Goal: Check status: Check status

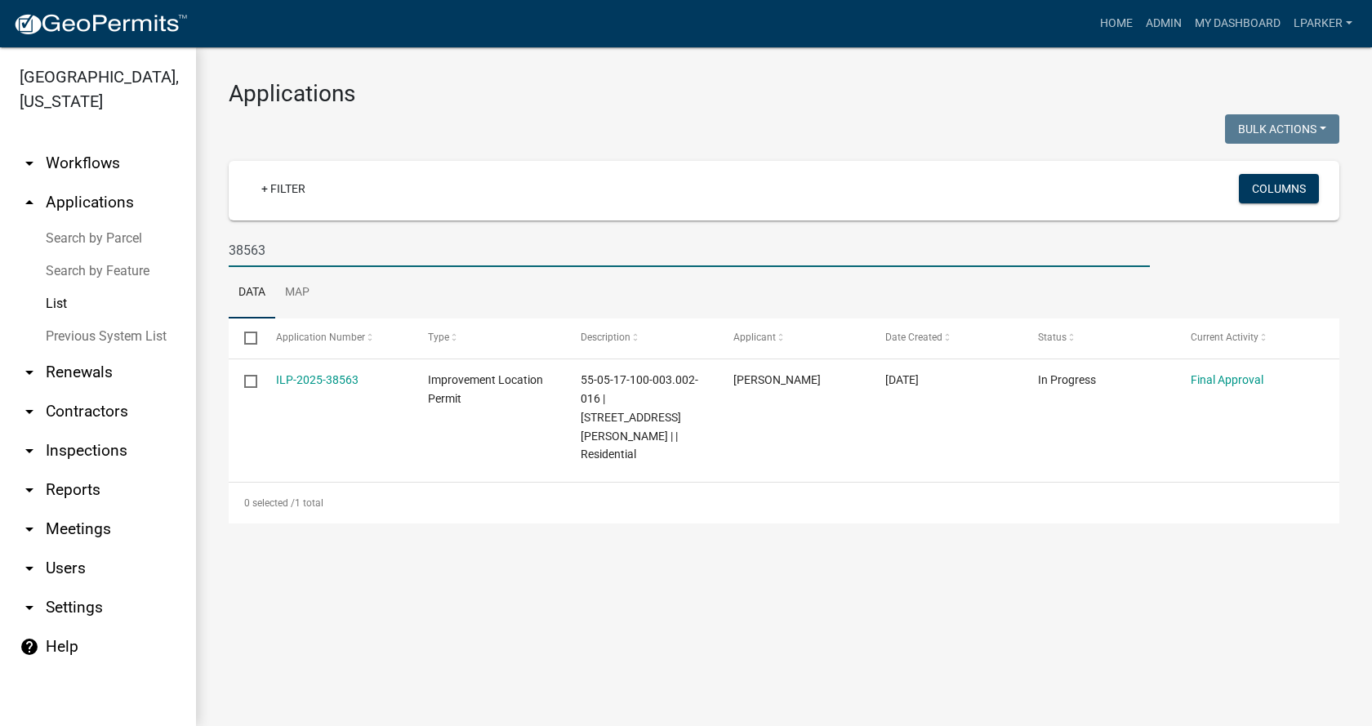
drag, startPoint x: 283, startPoint y: 244, endPoint x: 229, endPoint y: 250, distance: 55.0
click at [229, 250] on input "38563" at bounding box center [689, 250] width 921 height 33
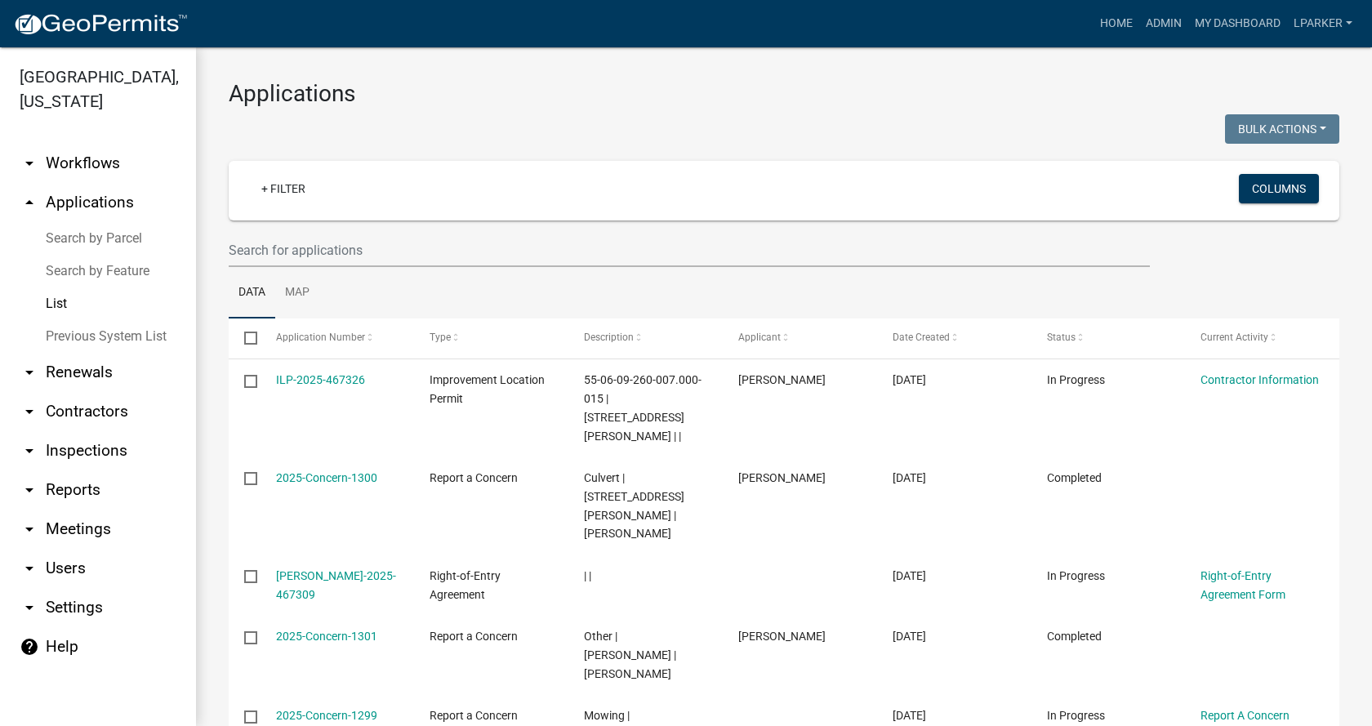
click at [101, 235] on link "Search by Parcel" at bounding box center [98, 238] width 196 height 33
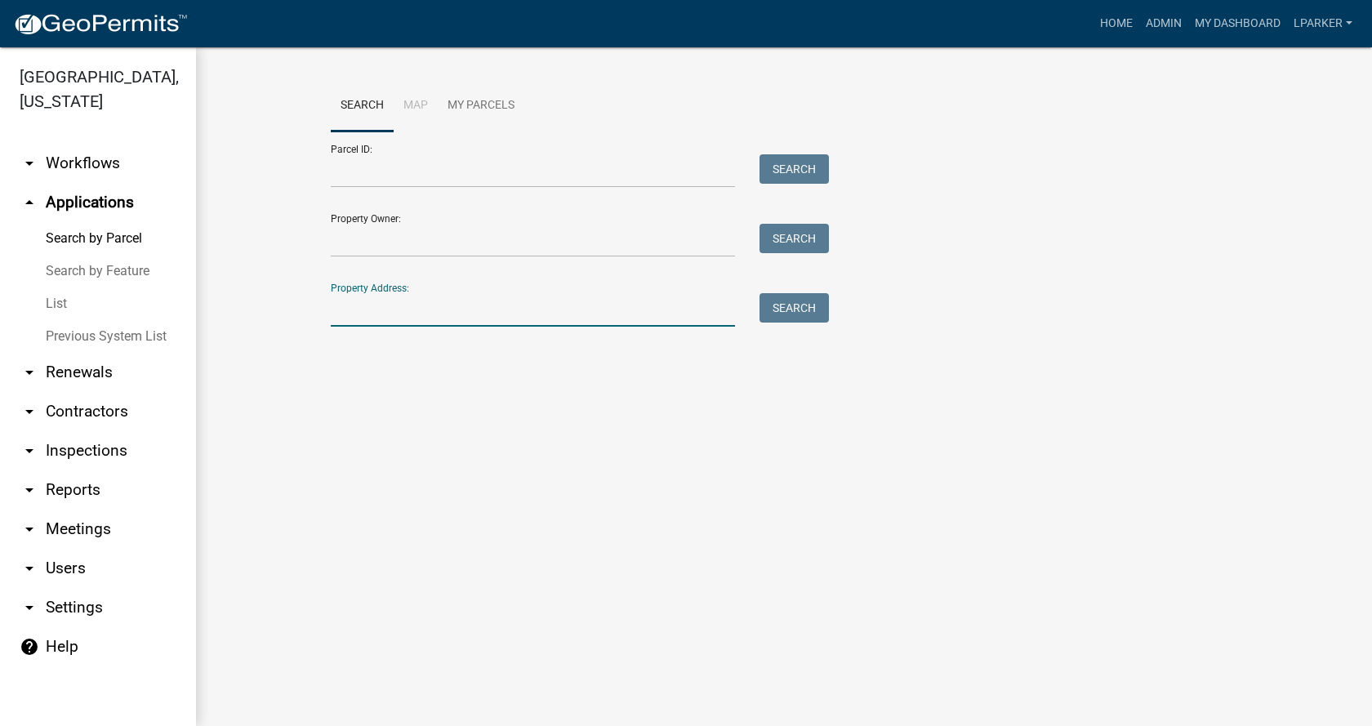
click at [377, 314] on input "Property Address:" at bounding box center [533, 309] width 404 height 33
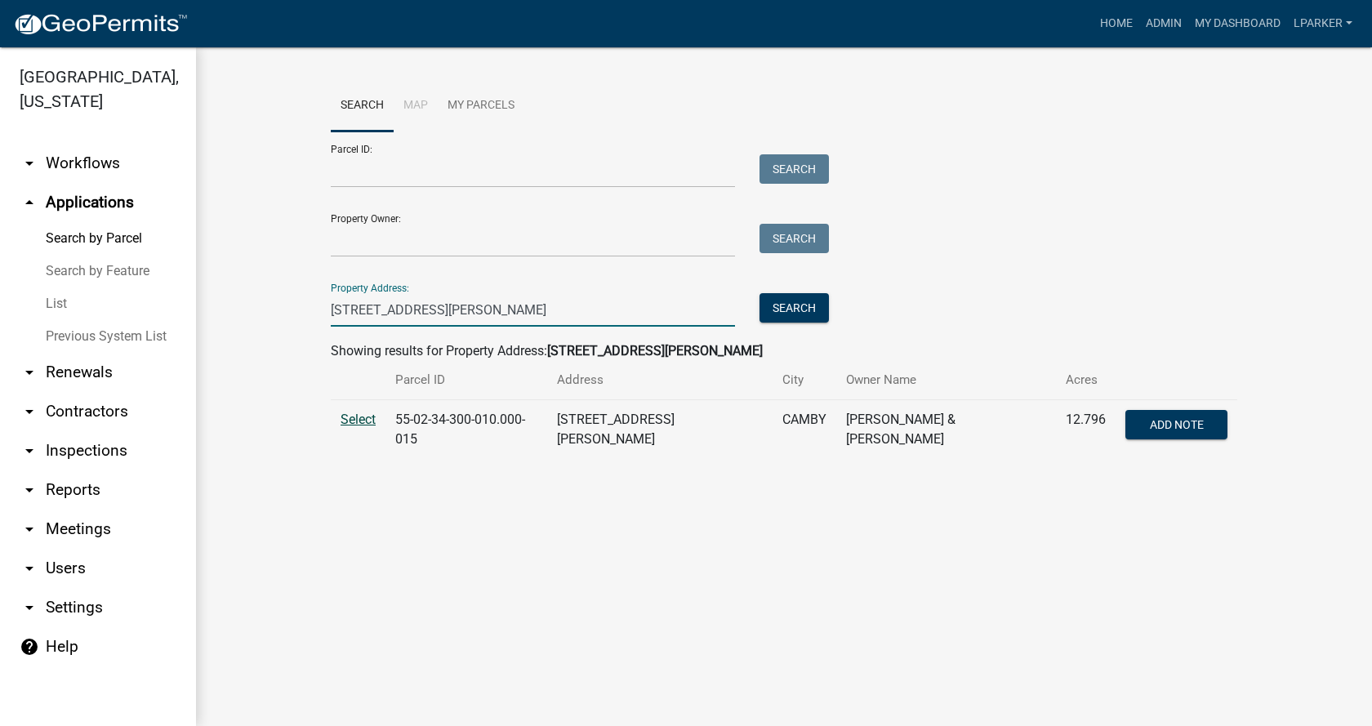
type input "[STREET_ADDRESS][PERSON_NAME]"
click at [361, 418] on span "Select" at bounding box center [358, 420] width 35 height 16
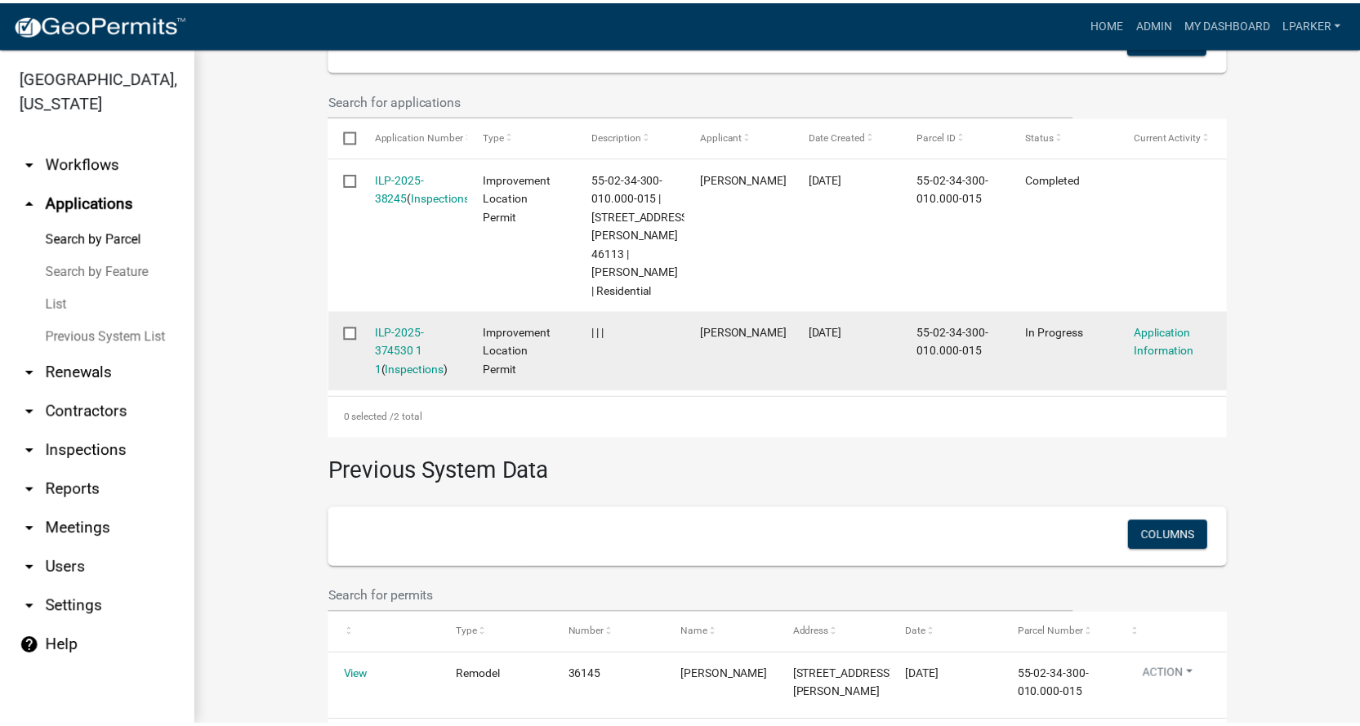
scroll to position [426, 0]
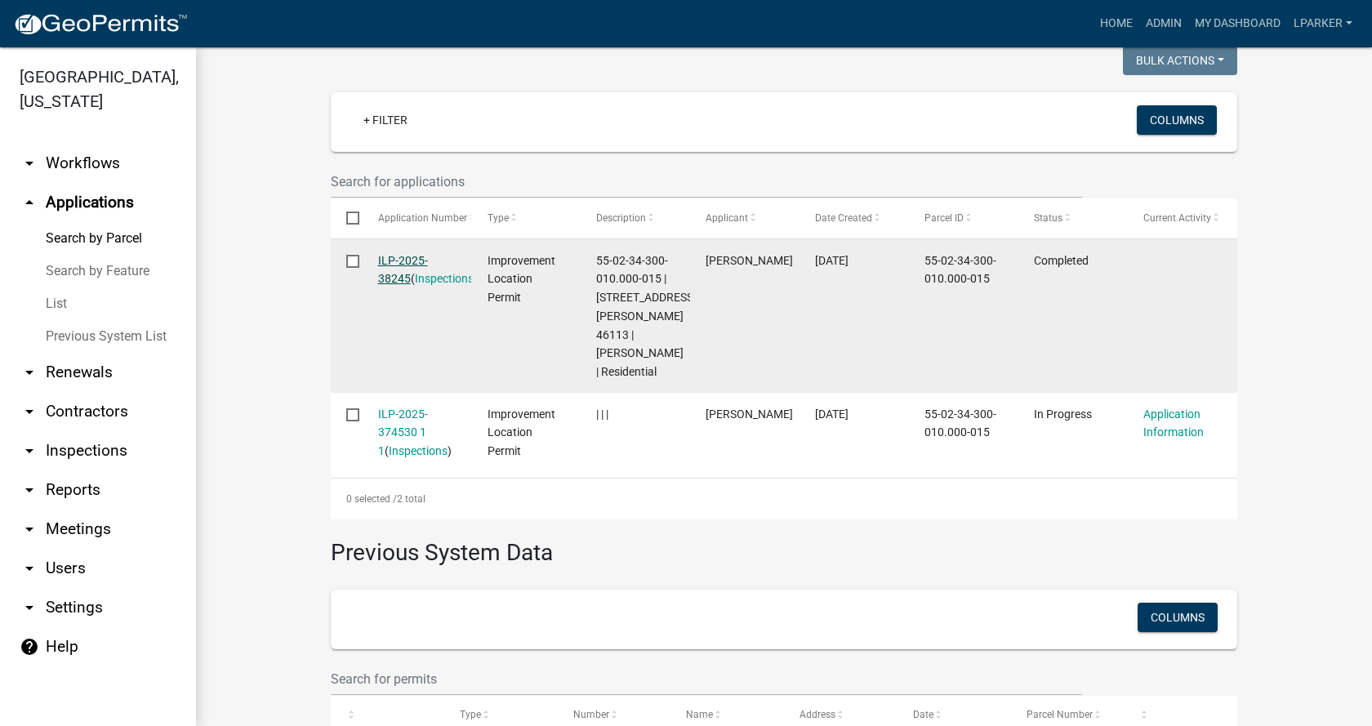
click at [390, 271] on link "ILP-2025-38245" at bounding box center [403, 270] width 50 height 32
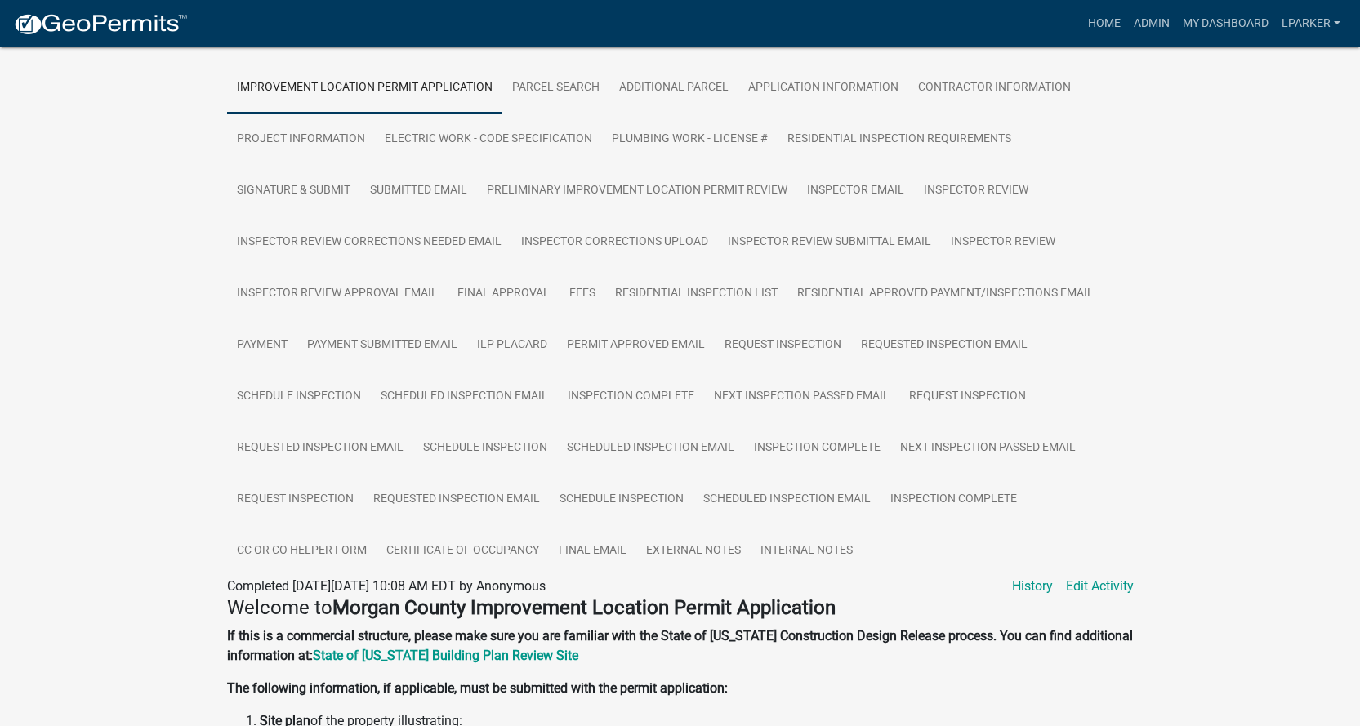
scroll to position [327, 0]
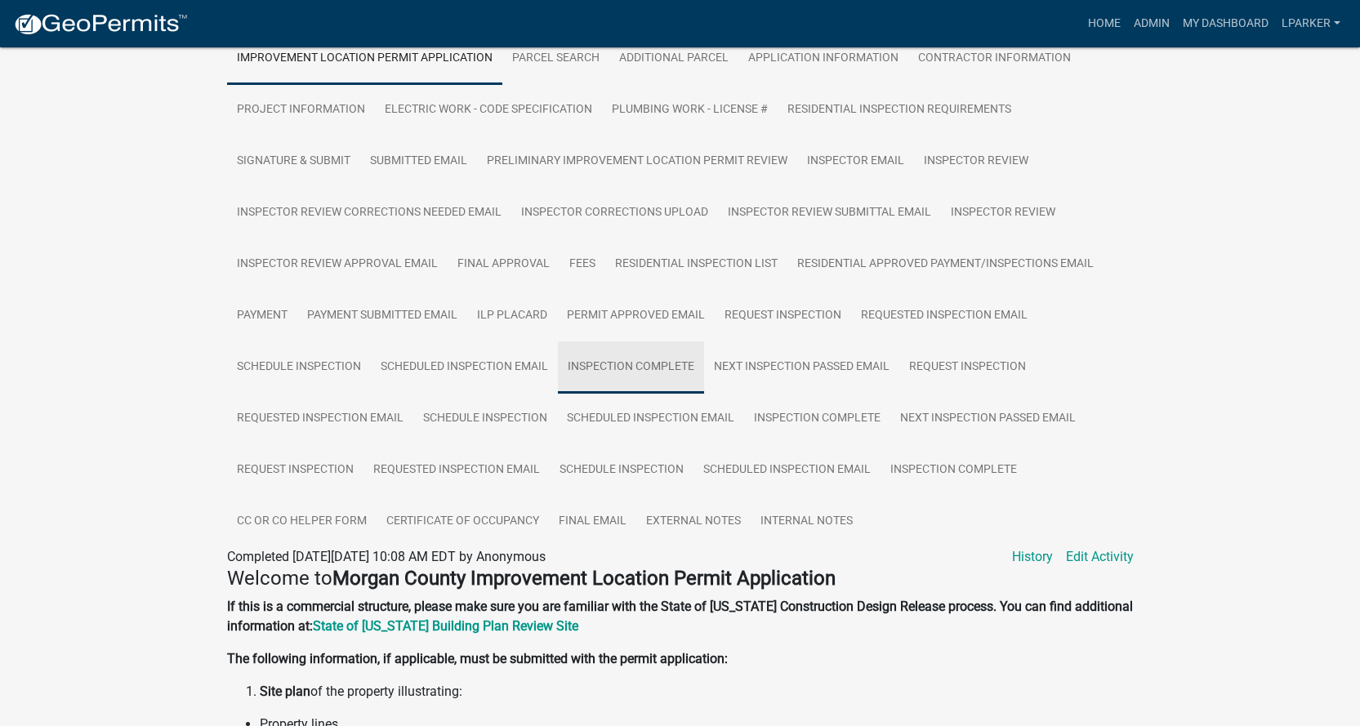
click at [617, 363] on link "Inspection Complete" at bounding box center [631, 367] width 146 height 52
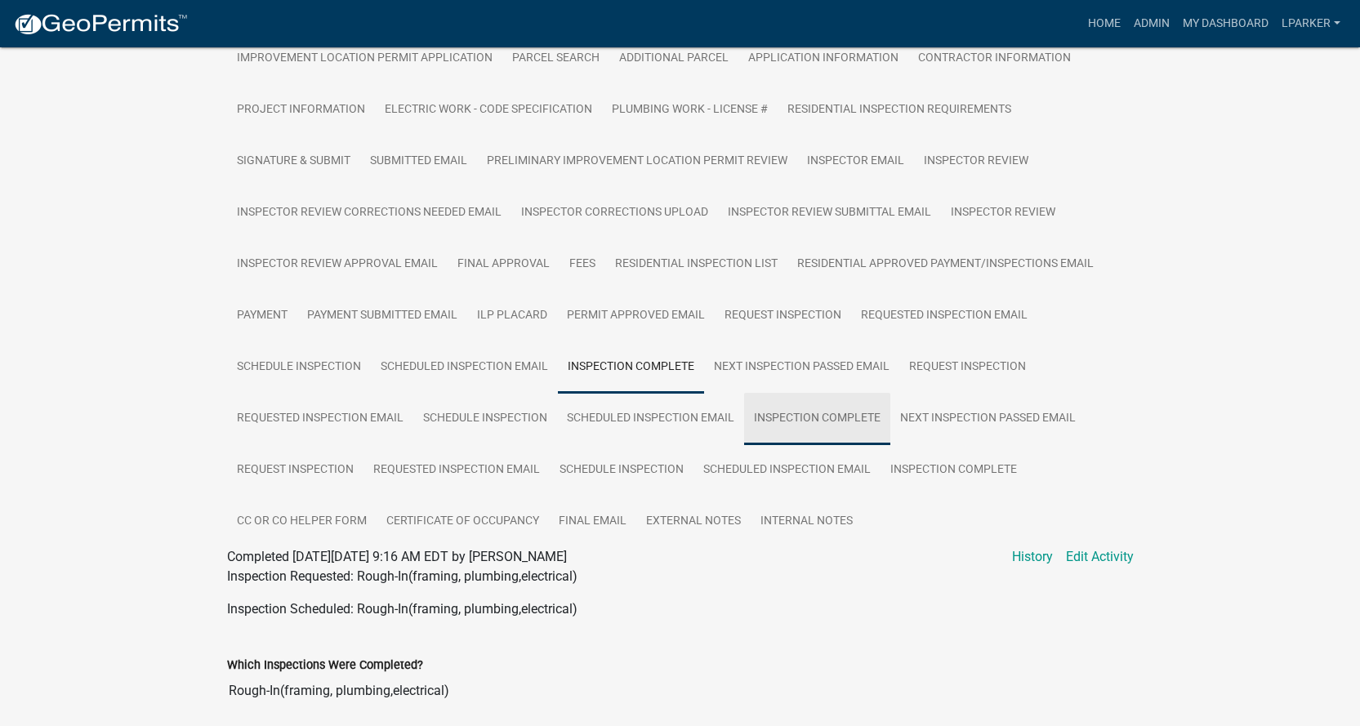
click at [813, 410] on link "Inspection Complete" at bounding box center [817, 419] width 146 height 52
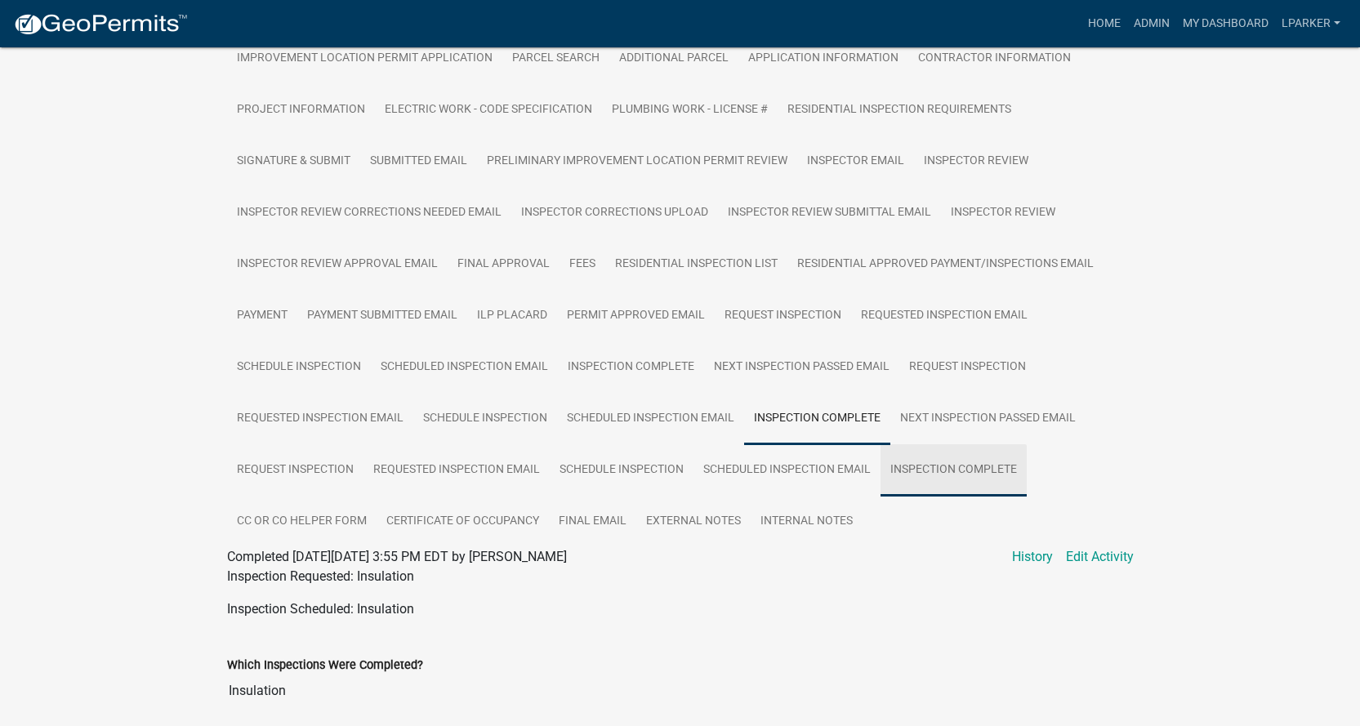
click at [948, 460] on link "Inspection Complete" at bounding box center [953, 470] width 146 height 52
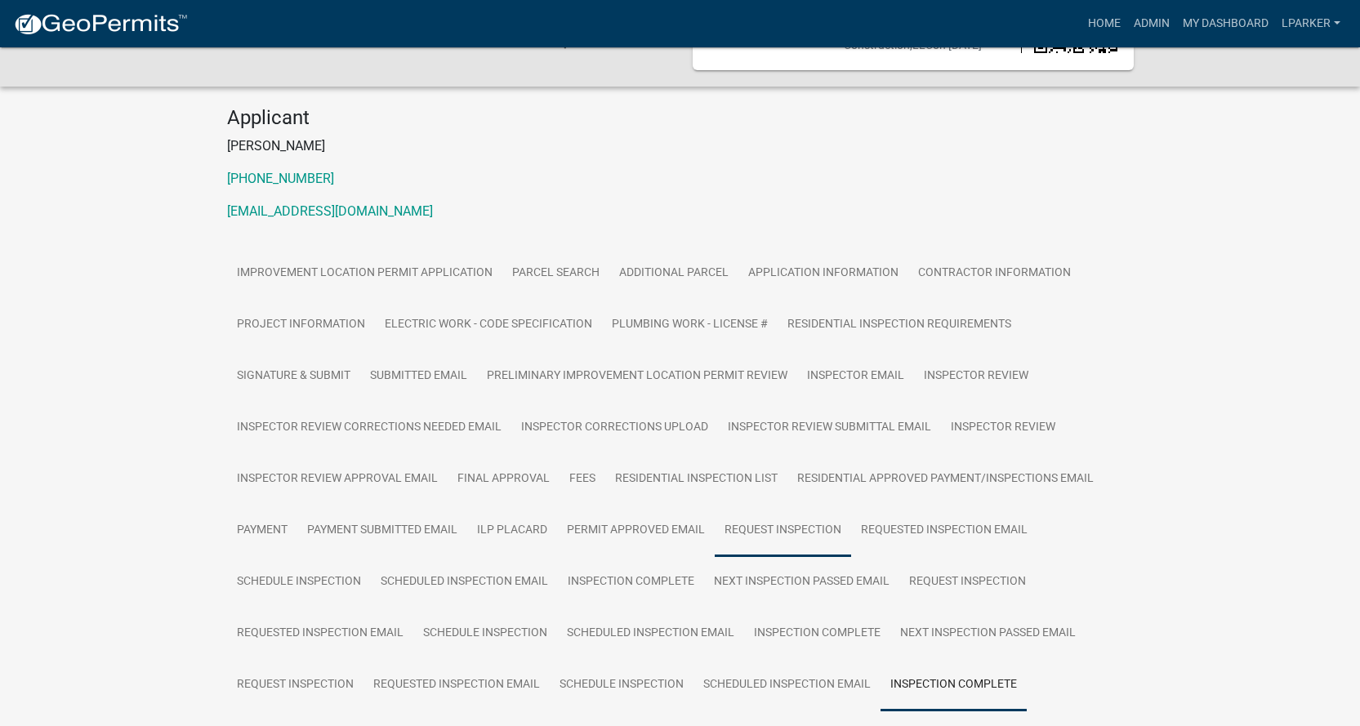
scroll to position [73, 0]
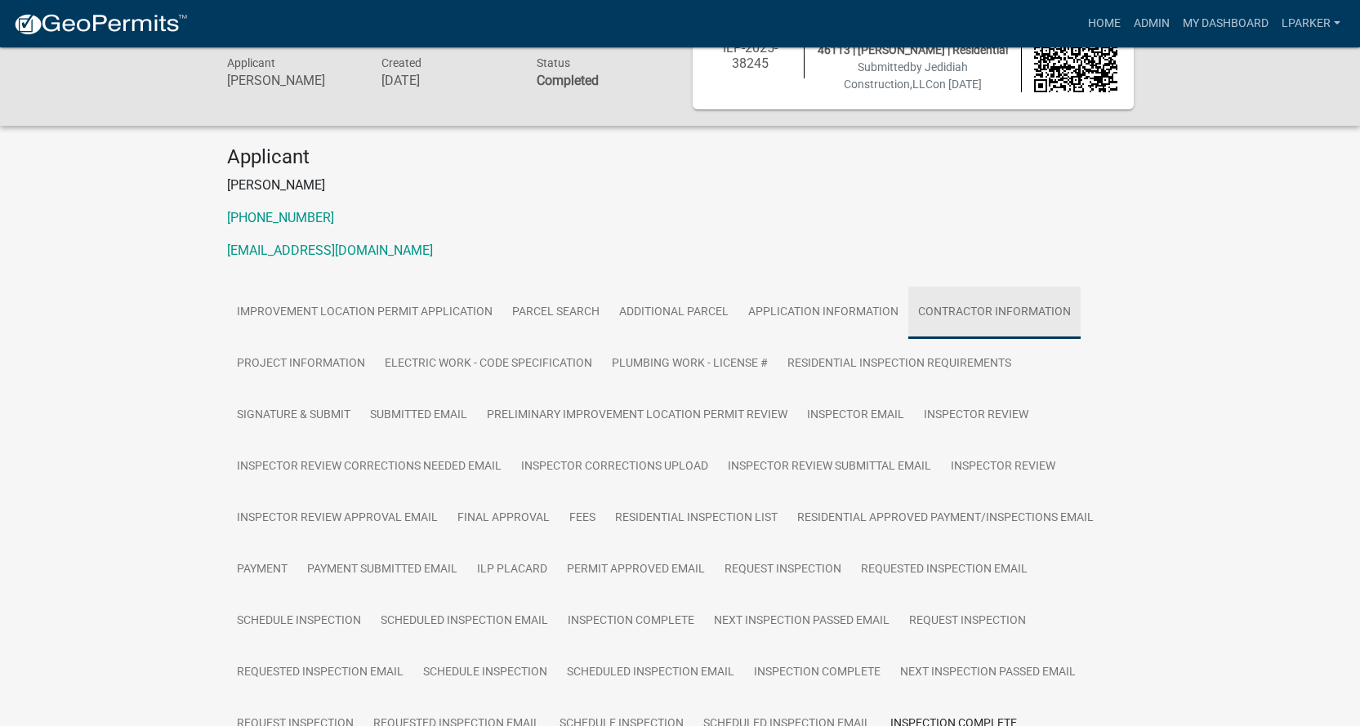
click at [984, 309] on link "Contractor Information" at bounding box center [994, 313] width 172 height 52
click at [990, 310] on link "Contractor Information" at bounding box center [994, 313] width 172 height 52
click at [309, 354] on link "Project Information" at bounding box center [301, 364] width 148 height 52
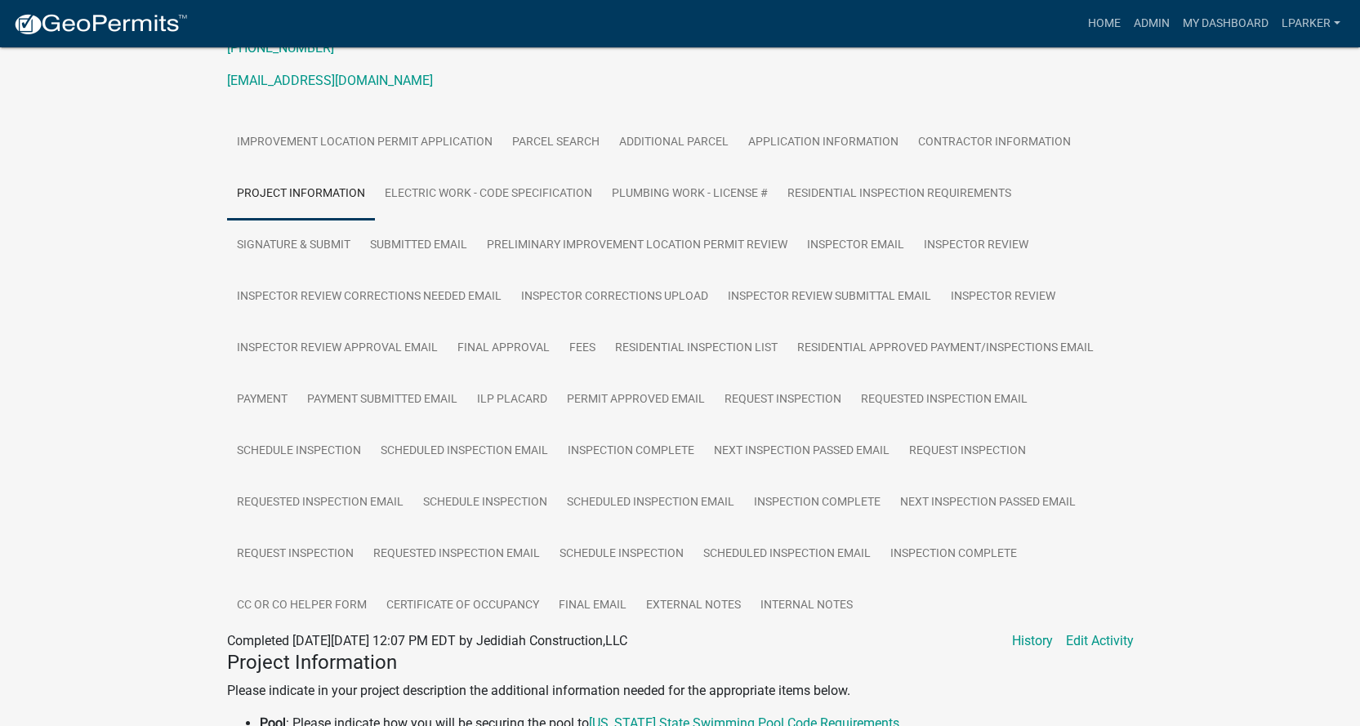
scroll to position [154, 0]
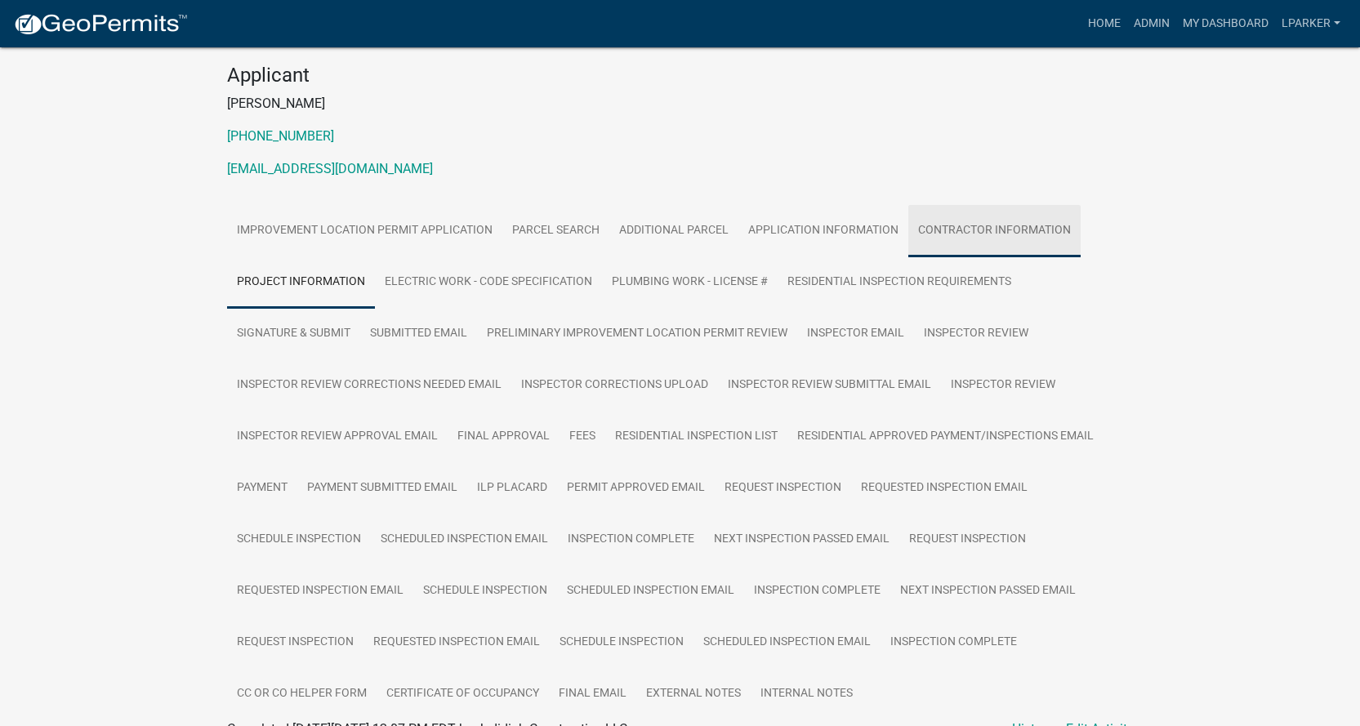
click at [1015, 229] on link "Contractor Information" at bounding box center [994, 231] width 172 height 52
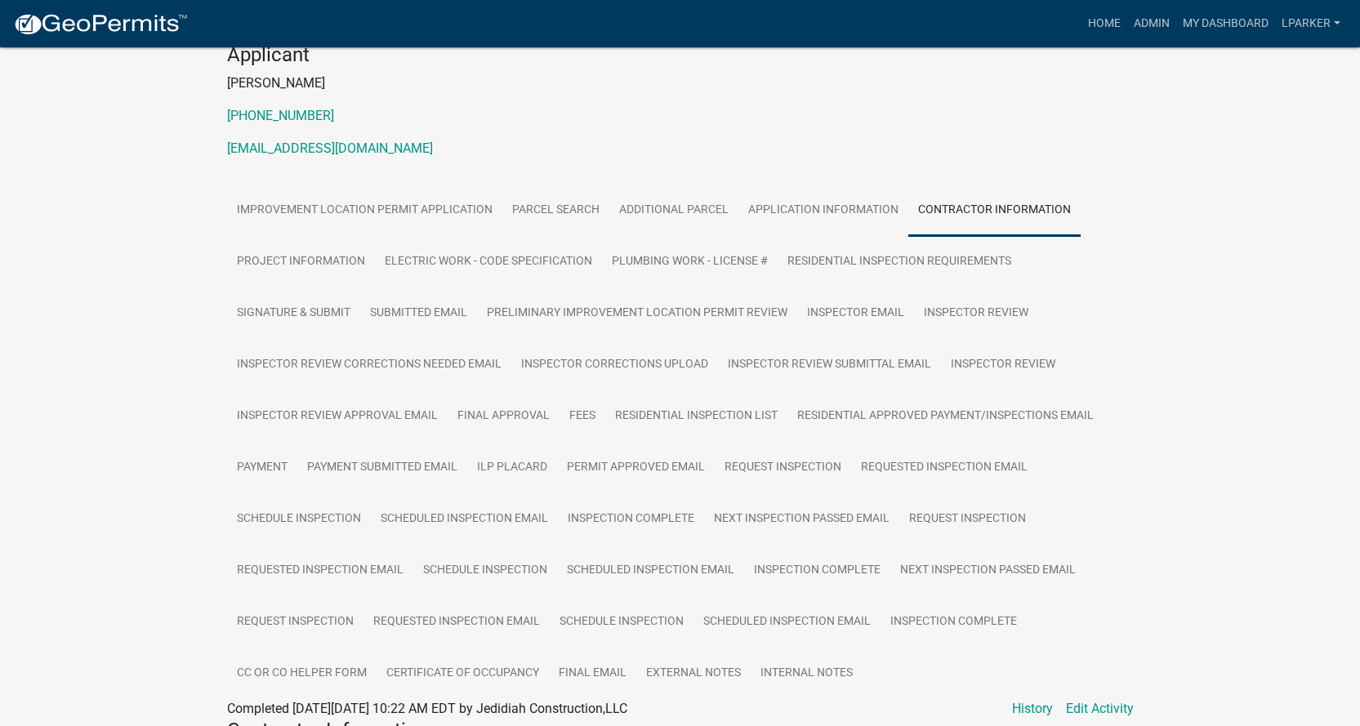
scroll to position [155, 0]
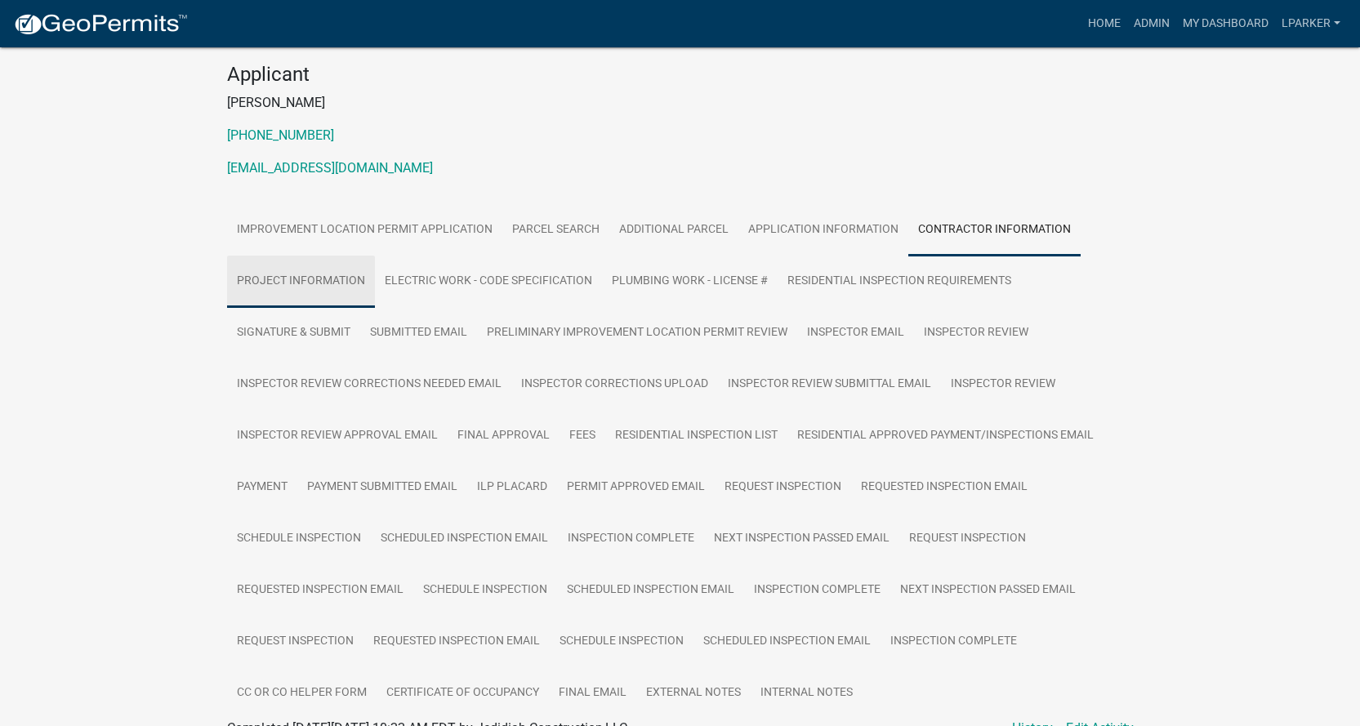
click at [297, 277] on link "Project Information" at bounding box center [301, 282] width 148 height 52
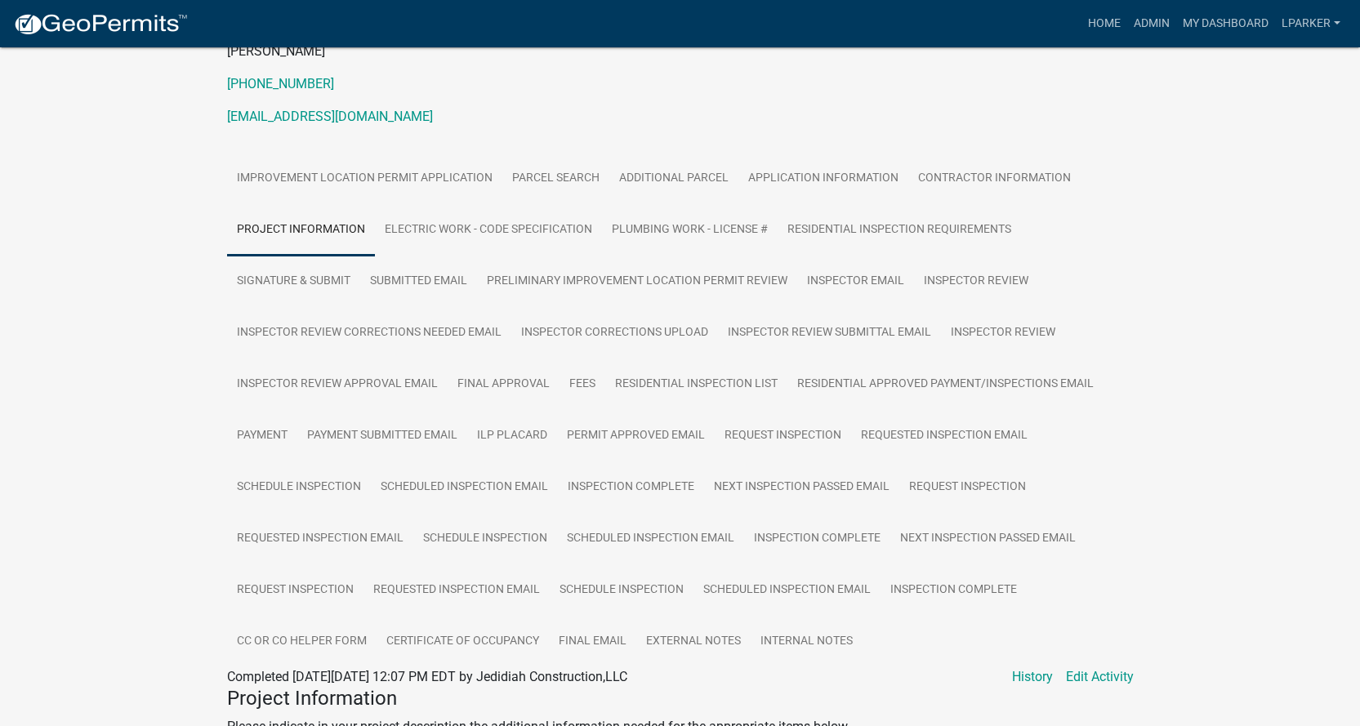
scroll to position [245, 0]
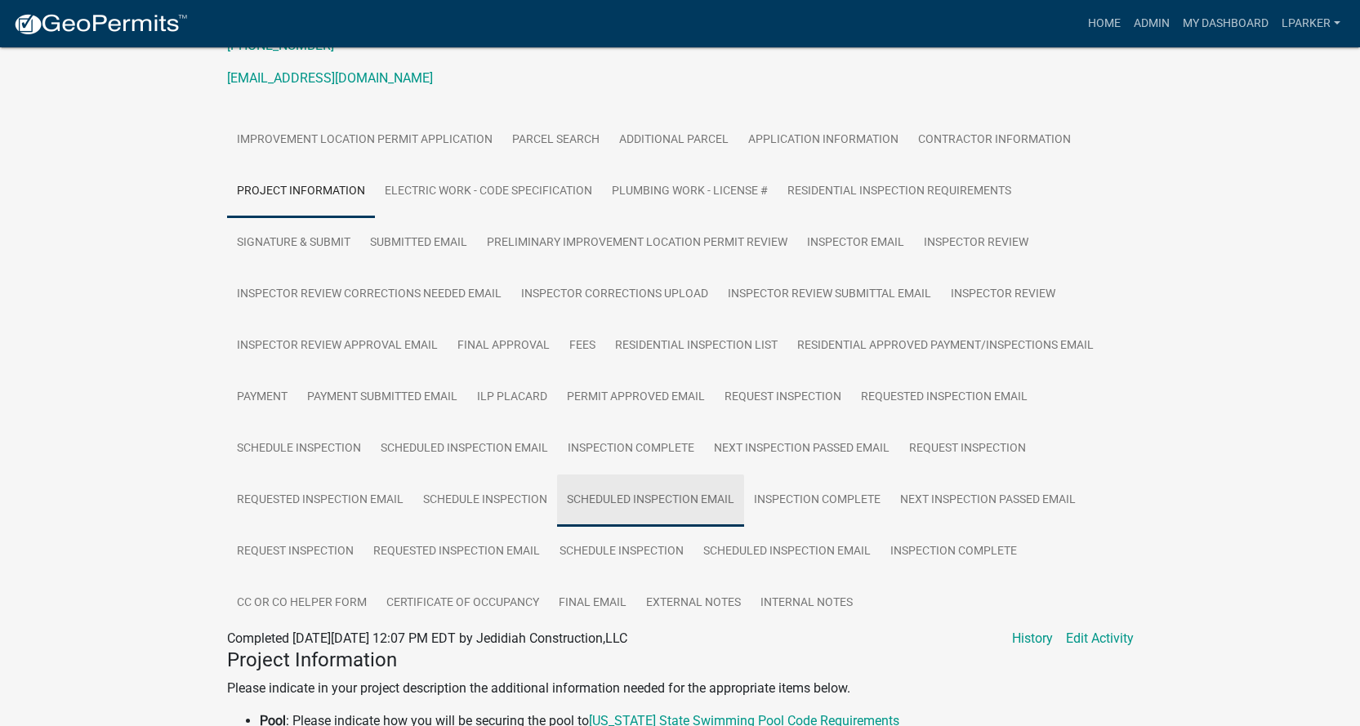
click at [646, 493] on link "Scheduled Inspection Email" at bounding box center [650, 500] width 187 height 52
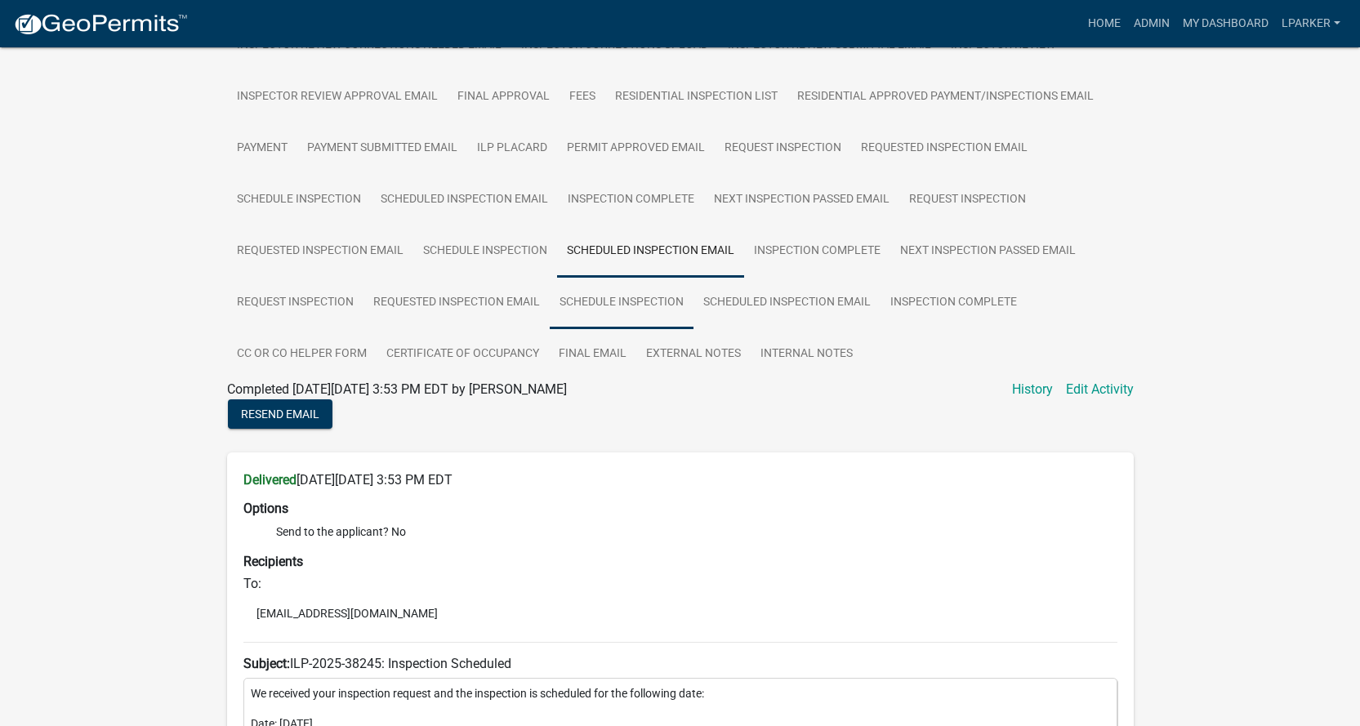
scroll to position [490, 0]
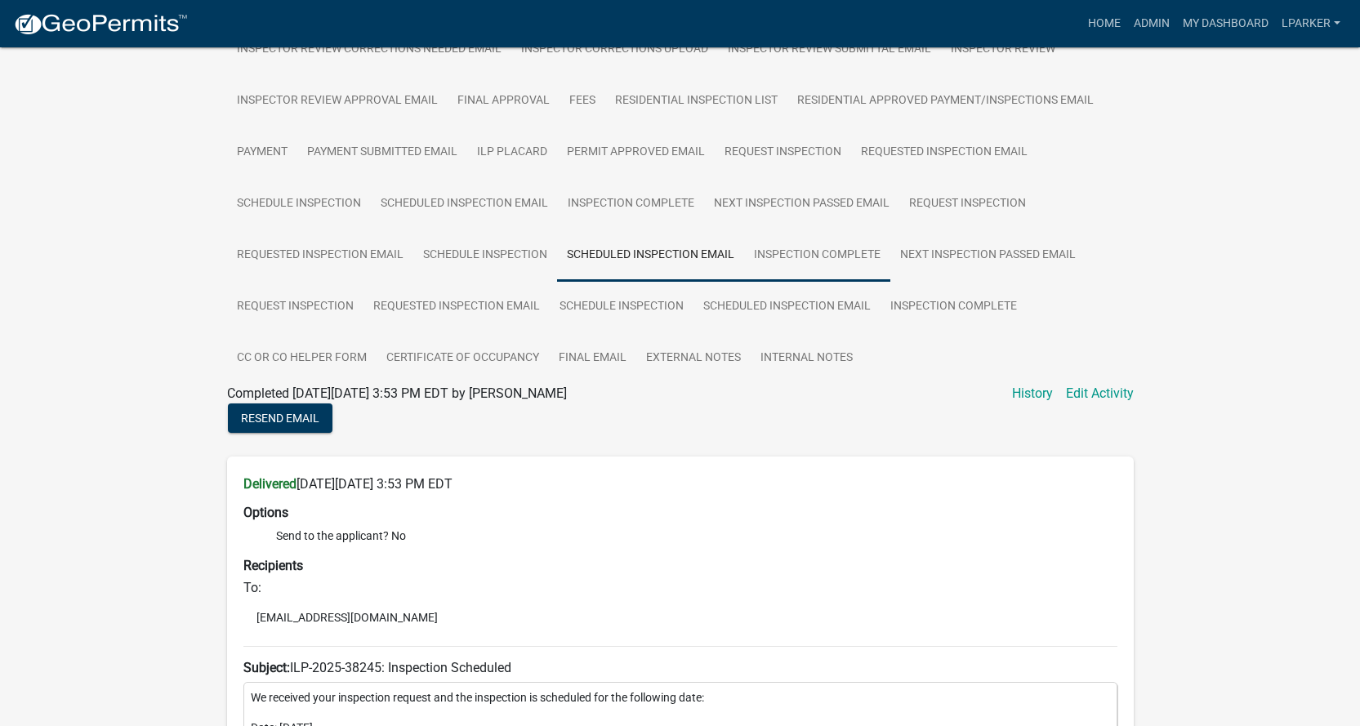
click at [823, 253] on link "Inspection Complete" at bounding box center [817, 255] width 146 height 52
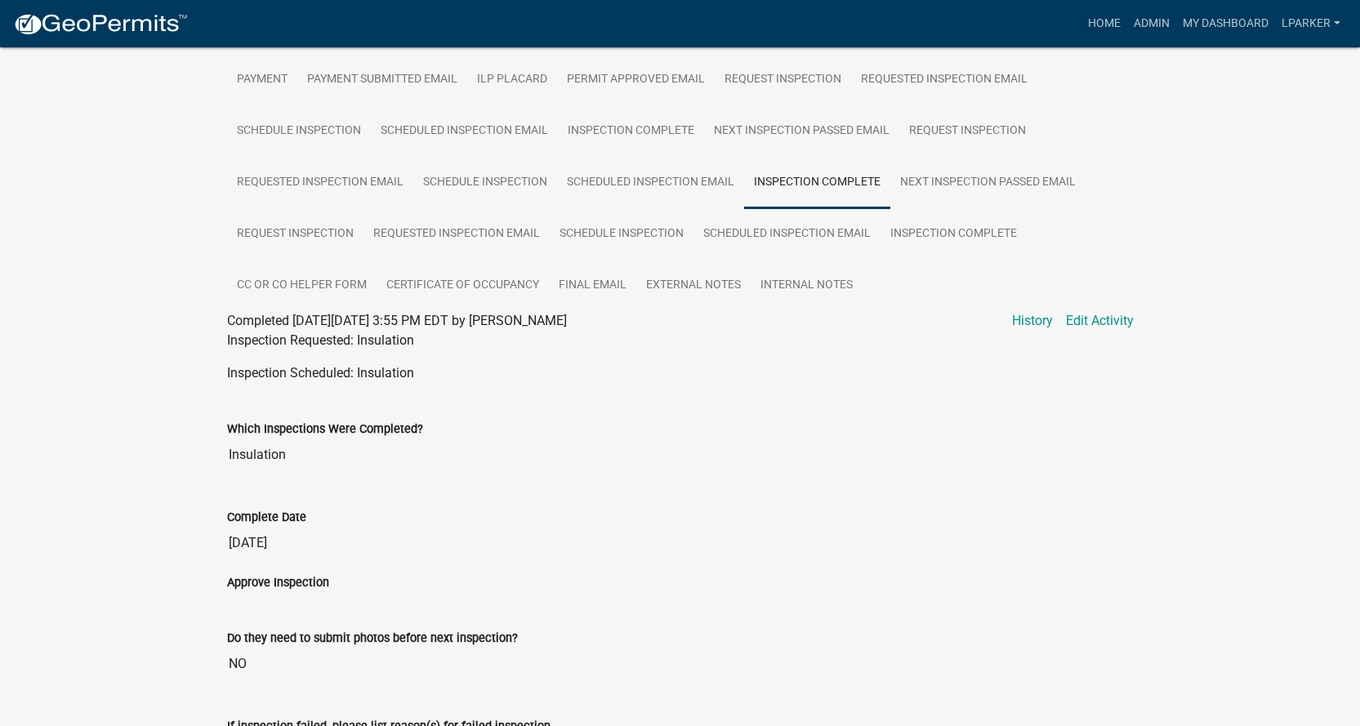
scroll to position [0, 0]
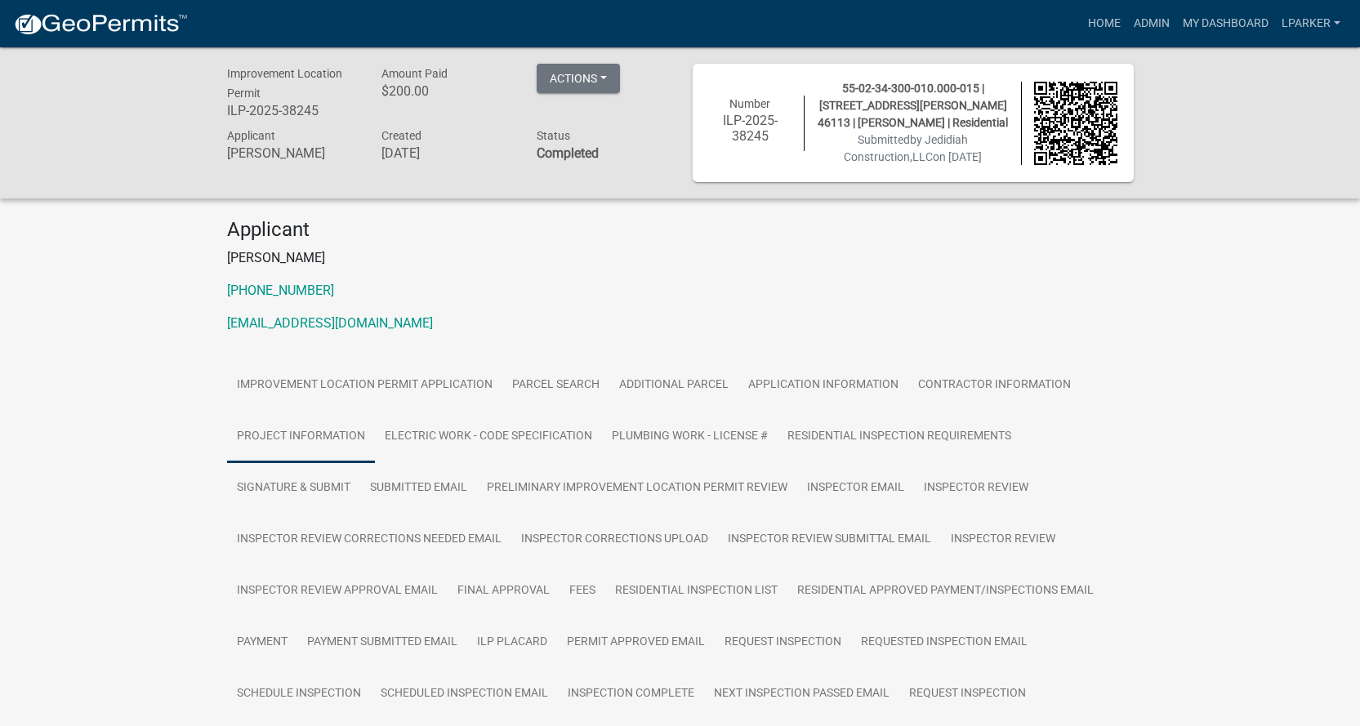
click at [295, 430] on link "Project Information" at bounding box center [301, 437] width 148 height 52
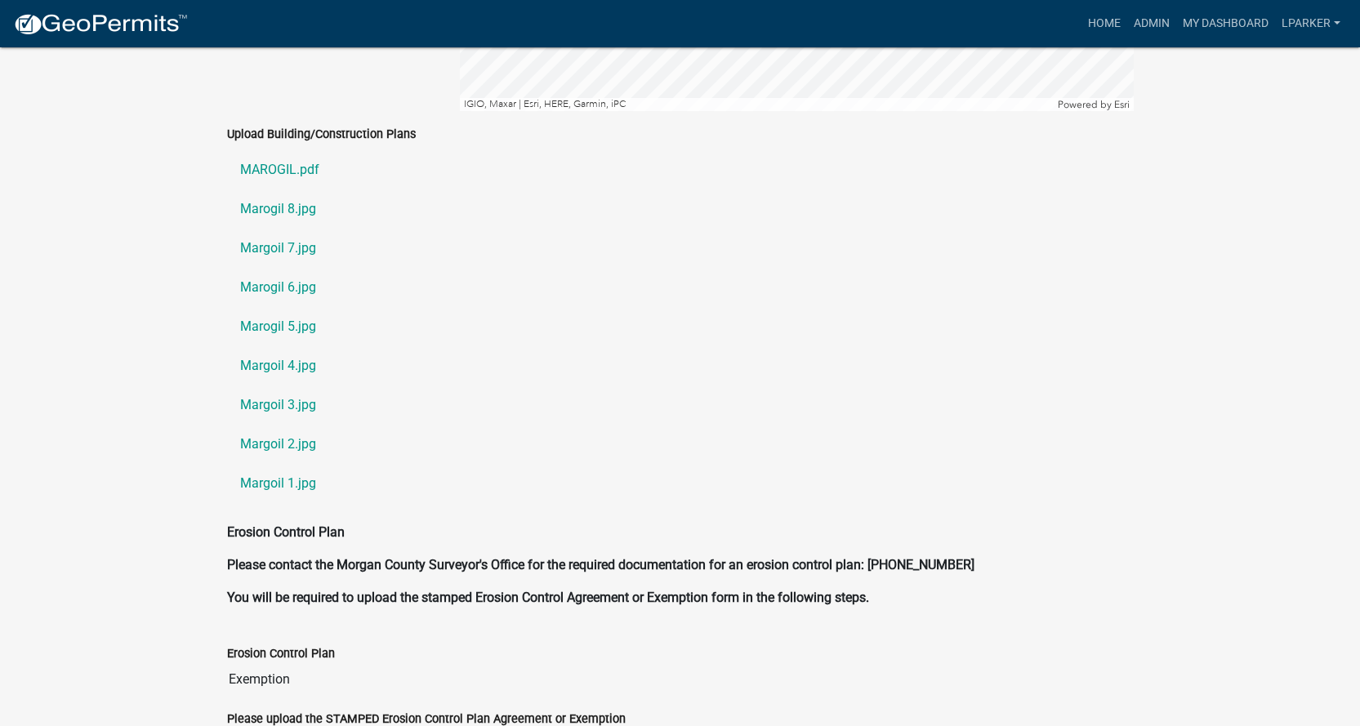
scroll to position [3920, 0]
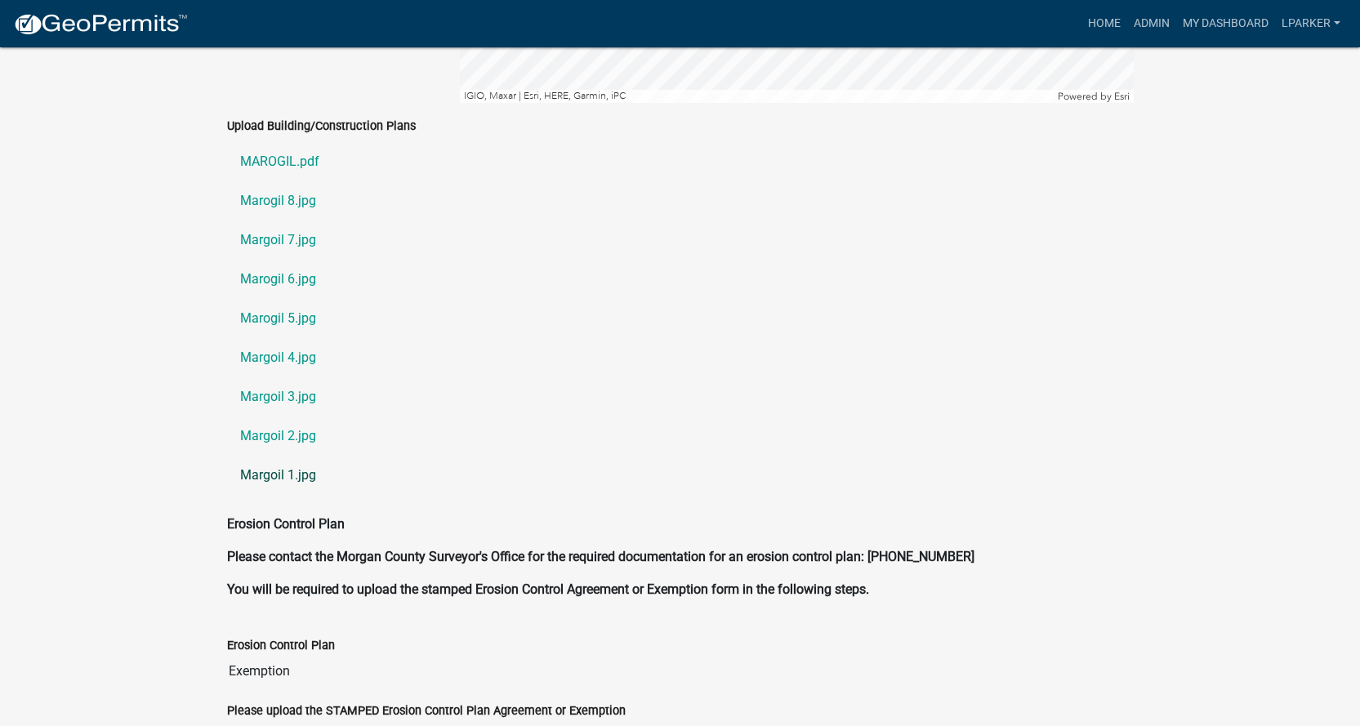
click at [260, 456] on link "Margoil 1.jpg" at bounding box center [680, 475] width 906 height 39
click at [269, 416] on link "Margoil 2.jpg" at bounding box center [680, 435] width 906 height 39
click at [265, 377] on link "Margoil 3.jpg" at bounding box center [680, 396] width 906 height 39
click at [284, 299] on link "Marogil 5.jpg" at bounding box center [680, 318] width 906 height 39
click at [274, 260] on link "Marogil 6.jpg" at bounding box center [680, 279] width 906 height 39
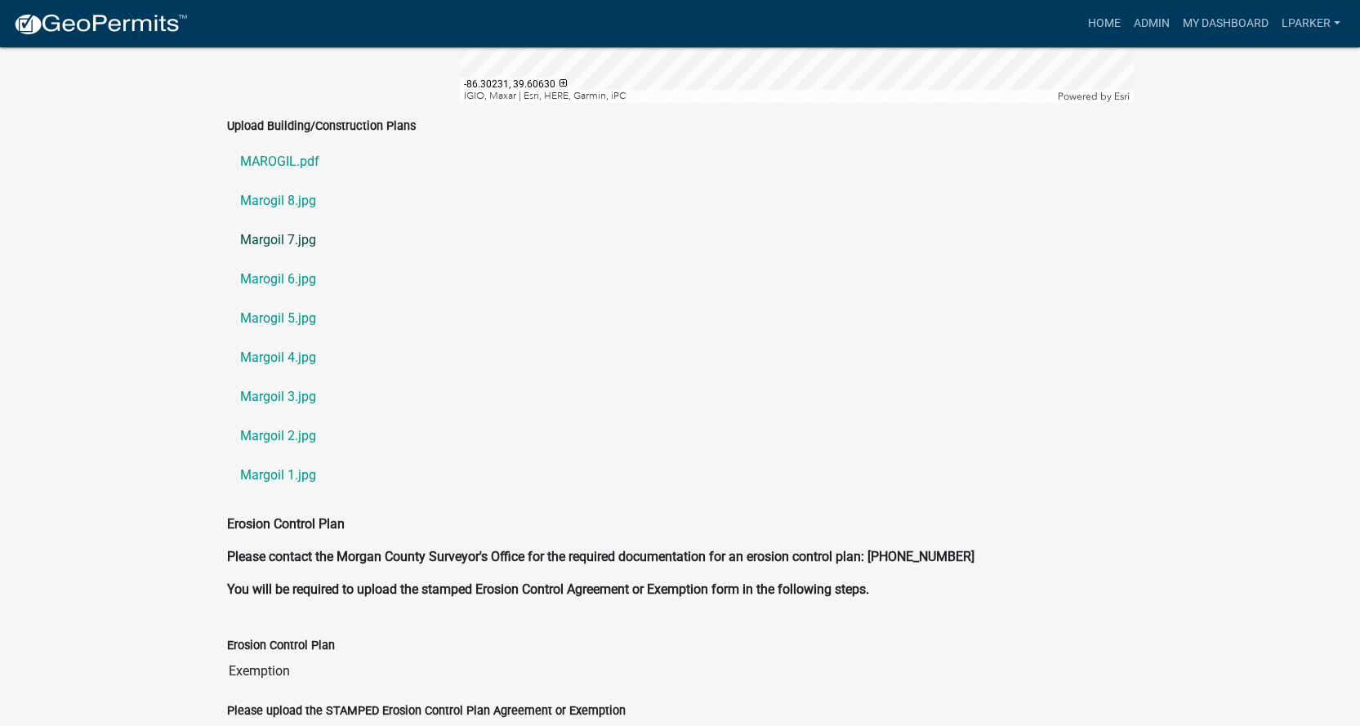
click at [279, 220] on link "Margoil 7.jpg" at bounding box center [680, 239] width 906 height 39
click at [260, 181] on link "Marogil 8.jpg" at bounding box center [680, 200] width 906 height 39
click at [287, 142] on link "MAROGIL.pdf" at bounding box center [680, 161] width 906 height 39
click at [278, 181] on link "Marogil 8.jpg" at bounding box center [680, 200] width 906 height 39
click at [273, 220] on link "Margoil 7.jpg" at bounding box center [680, 239] width 906 height 39
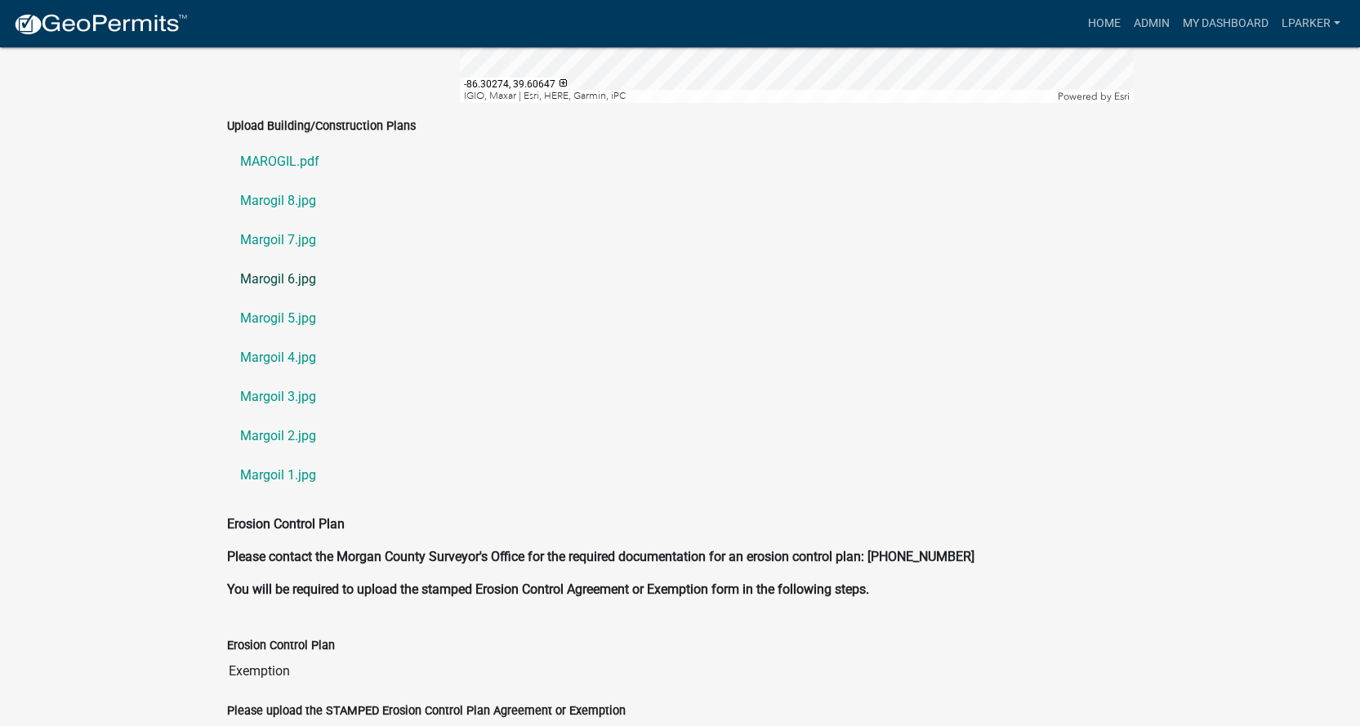
click at [266, 260] on link "Marogil 6.jpg" at bounding box center [680, 279] width 906 height 39
click at [278, 299] on link "Marogil 5.jpg" at bounding box center [680, 318] width 906 height 39
click at [258, 299] on link "Marogil 5.jpg" at bounding box center [680, 318] width 906 height 39
click at [264, 341] on link "Margoil 4.jpg" at bounding box center [680, 357] width 906 height 39
click at [254, 377] on link "Margoil 3.jpg" at bounding box center [680, 396] width 906 height 39
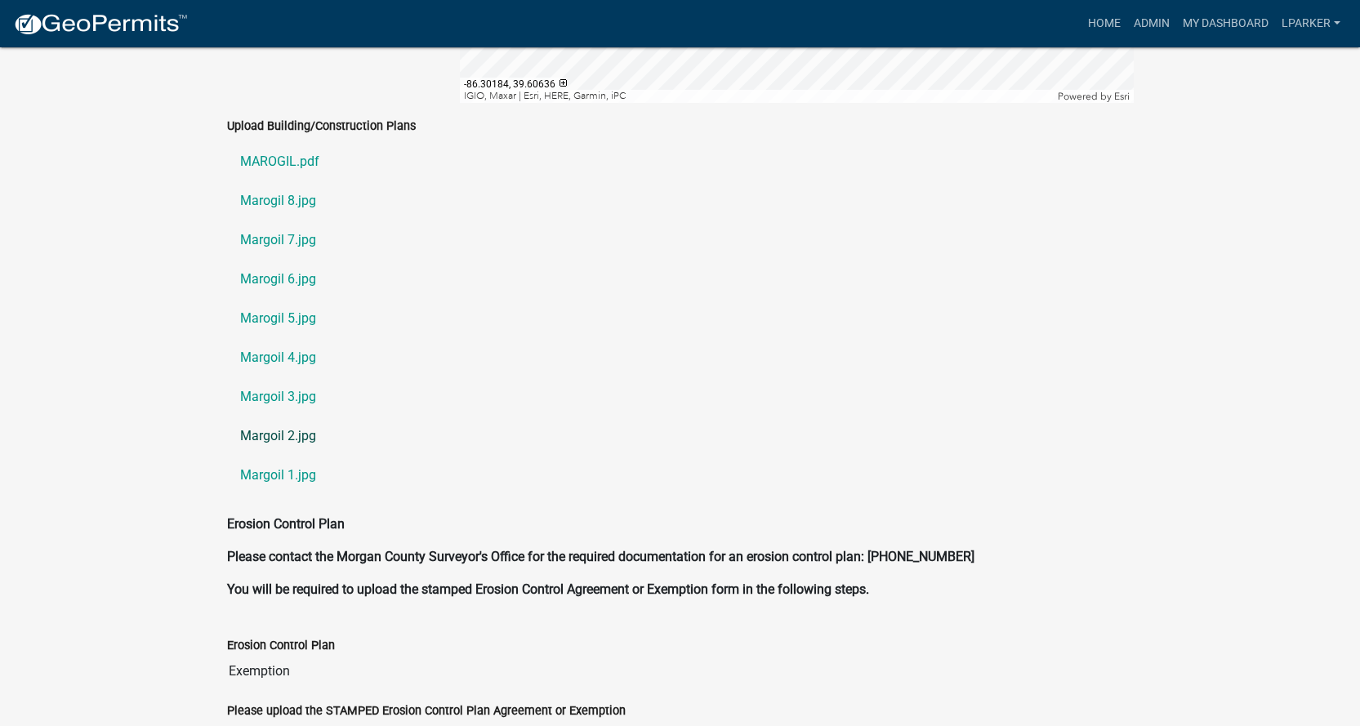
click at [279, 416] on link "Margoil 2.jpg" at bounding box center [680, 435] width 906 height 39
click at [278, 456] on link "Margoil 1.jpg" at bounding box center [680, 475] width 906 height 39
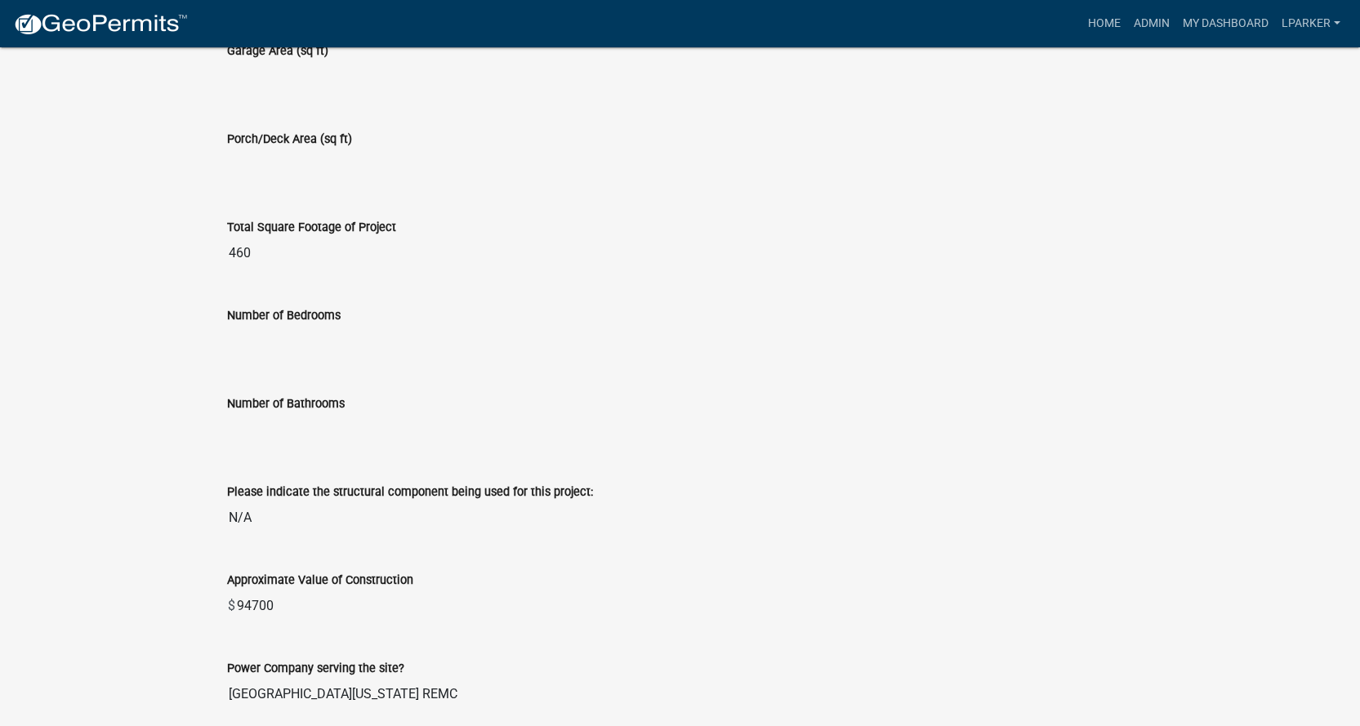
scroll to position [2019, 0]
click at [1102, 21] on link "Home" at bounding box center [1104, 23] width 46 height 31
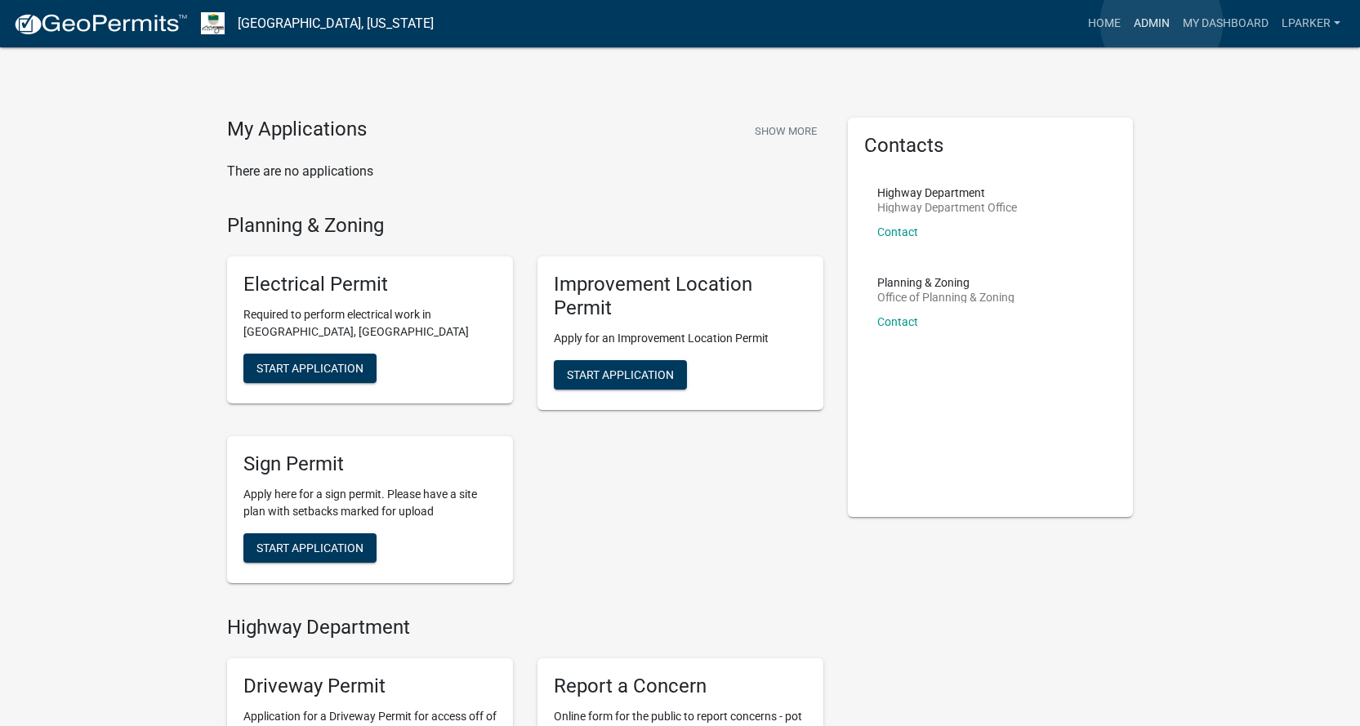
click at [1161, 23] on link "Admin" at bounding box center [1151, 23] width 49 height 31
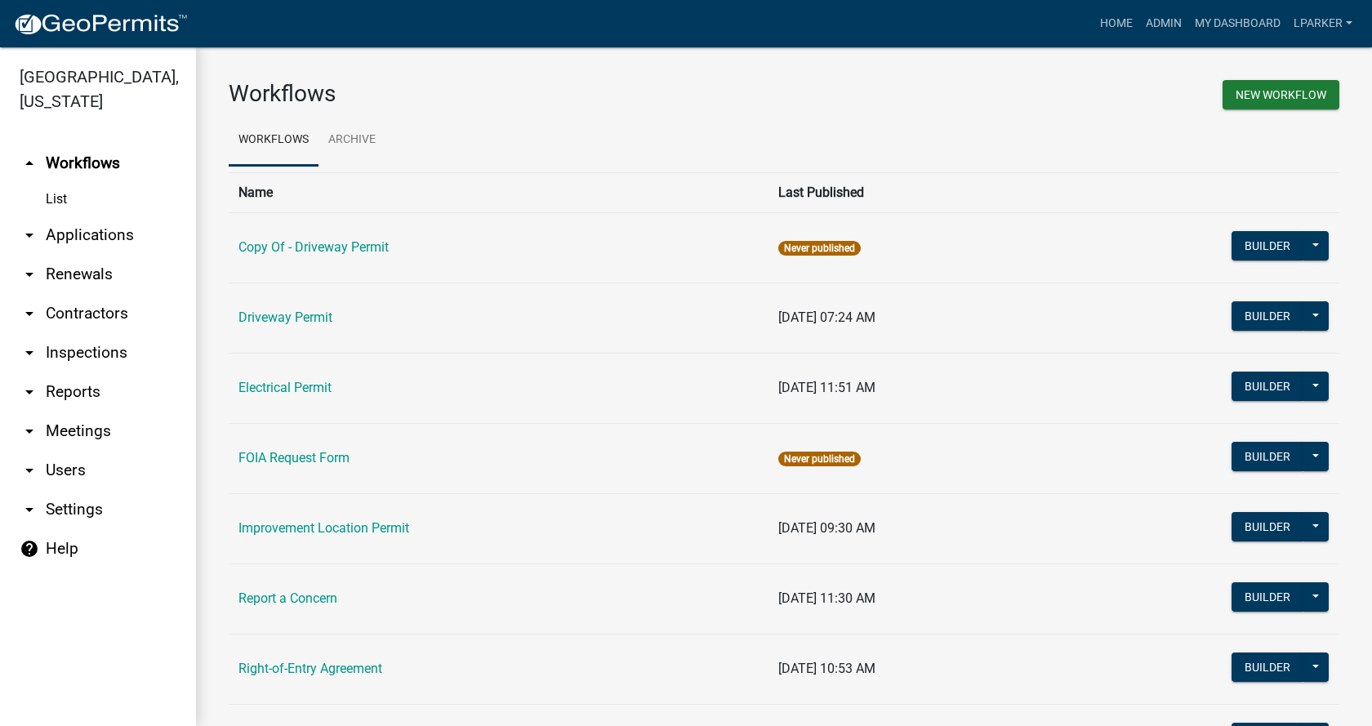
click at [65, 233] on link "arrow_drop_down Applications" at bounding box center [98, 235] width 196 height 39
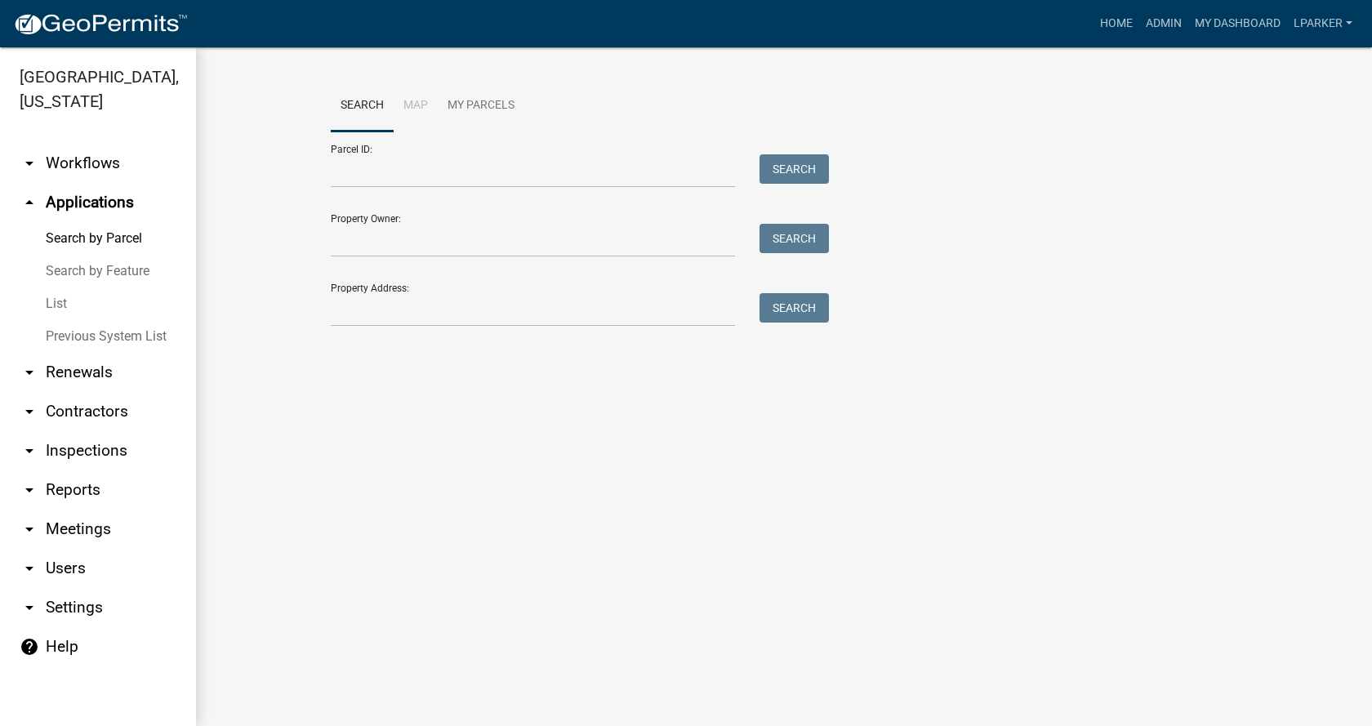
click at [58, 297] on link "List" at bounding box center [98, 303] width 196 height 33
